Goal: Navigation & Orientation: Find specific page/section

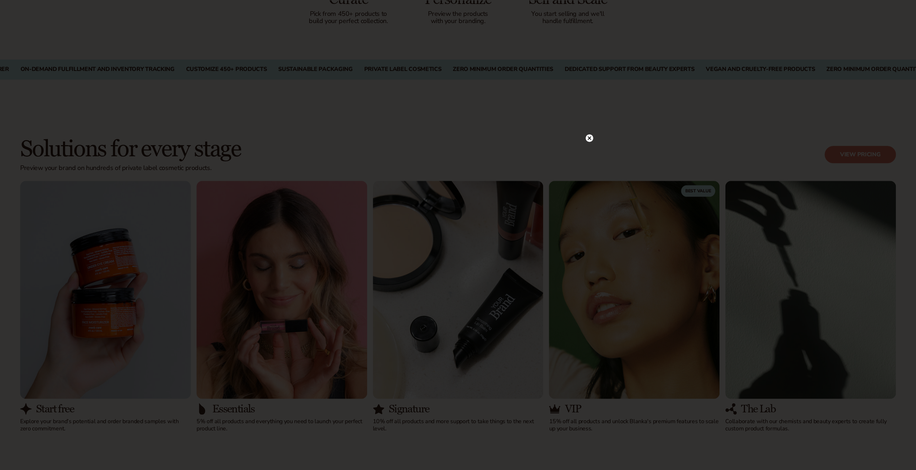
scroll to position [720, 0]
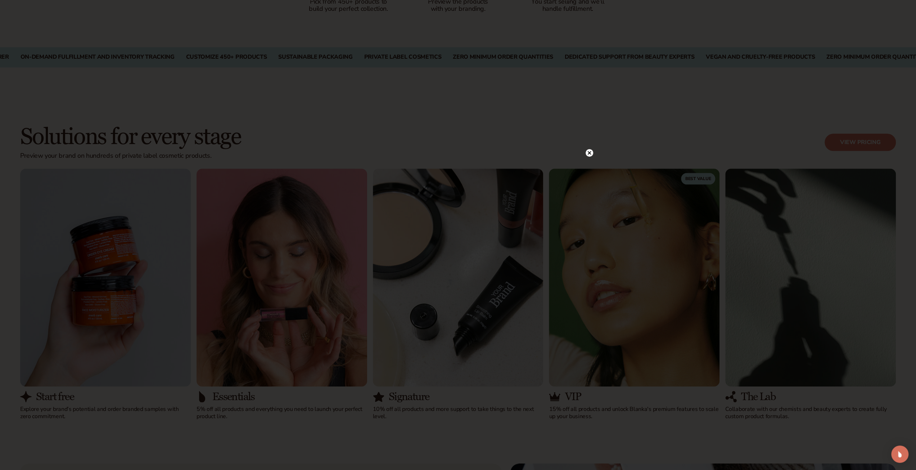
click at [588, 152] on circle at bounding box center [590, 153] width 8 height 8
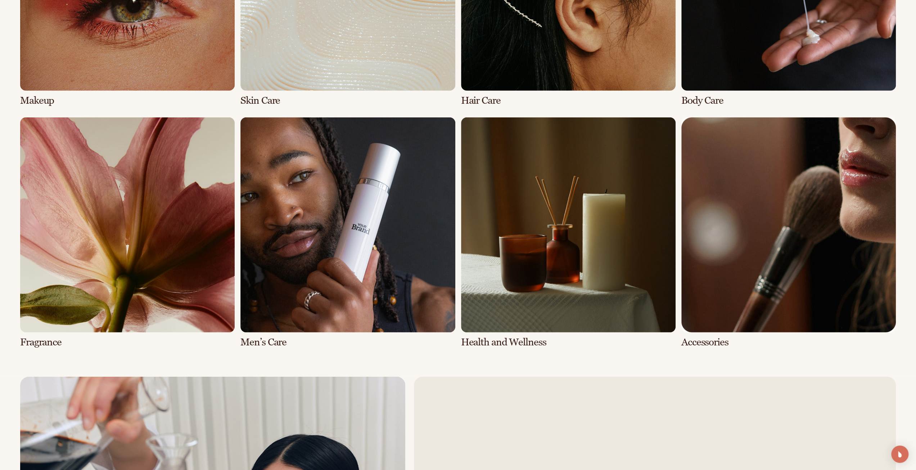
scroll to position [2052, 0]
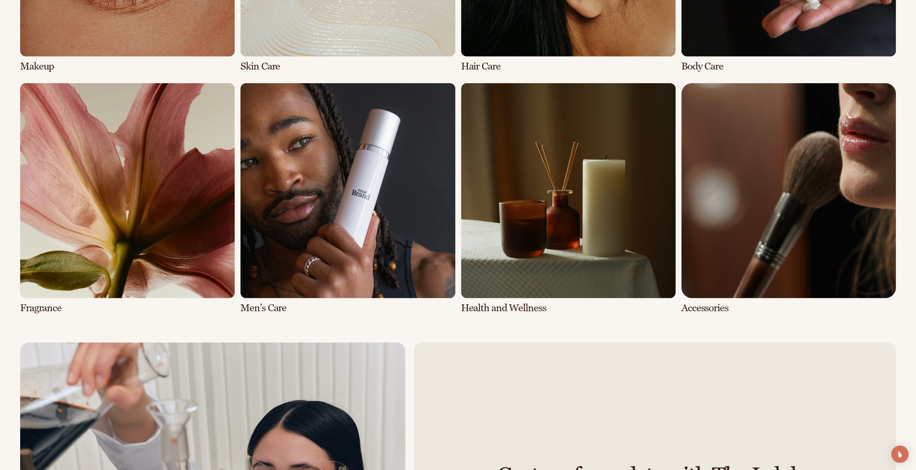
click at [311, 210] on link "6 / 8" at bounding box center [347, 198] width 215 height 230
